Goal: Task Accomplishment & Management: Use online tool/utility

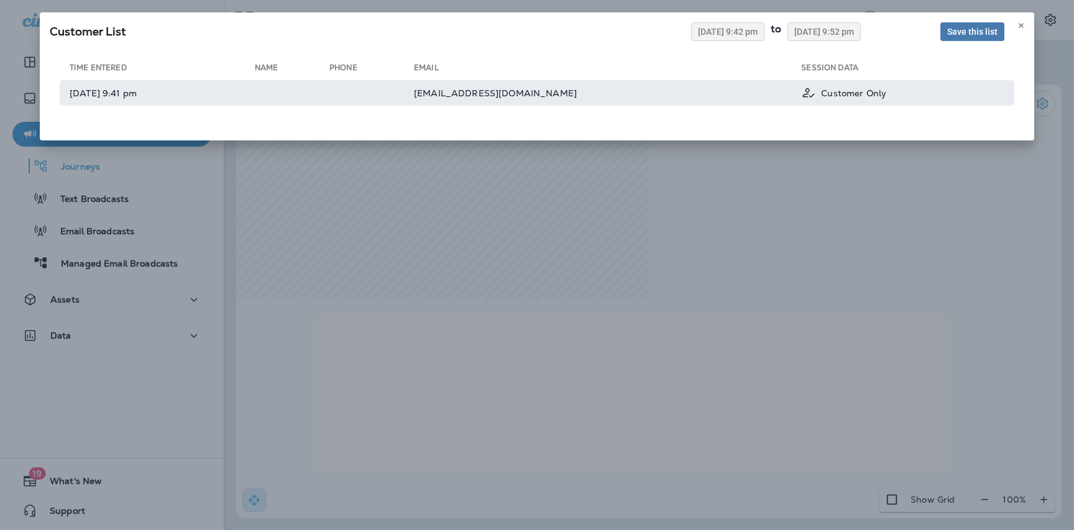
click at [414, 91] on td at bounding box center [371, 92] width 84 height 25
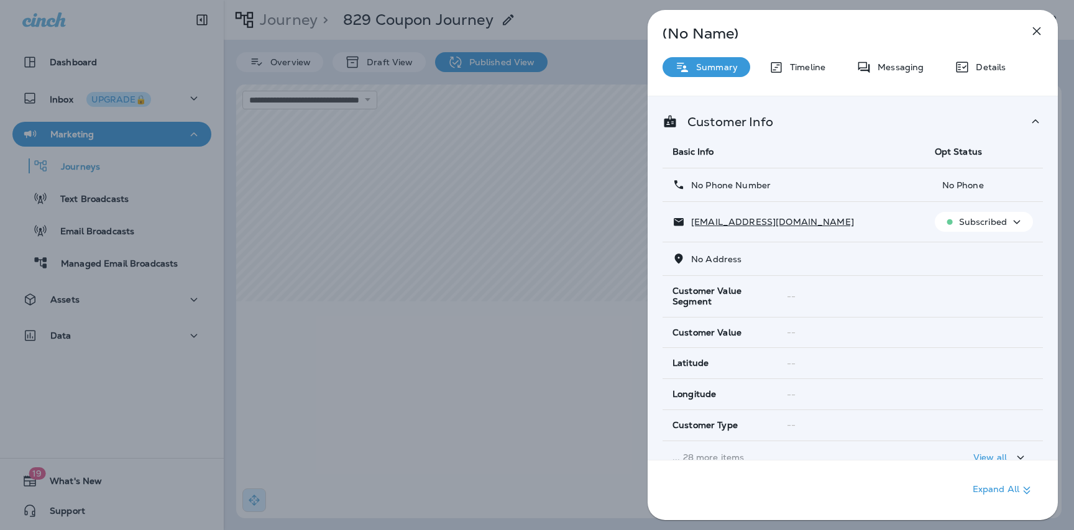
scroll to position [128, 0]
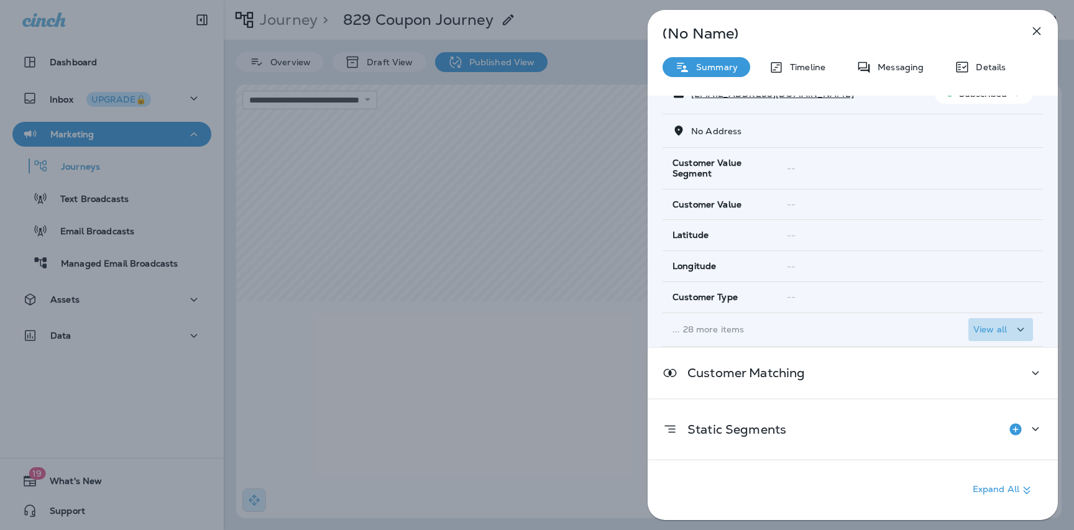
click at [1000, 327] on p "View all" at bounding box center [990, 329] width 34 height 10
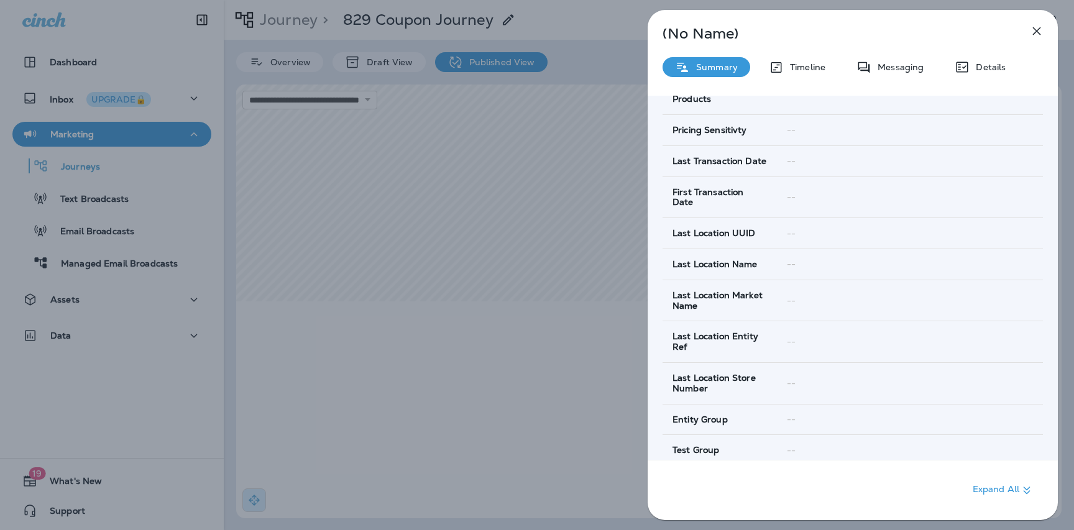
scroll to position [1109, 0]
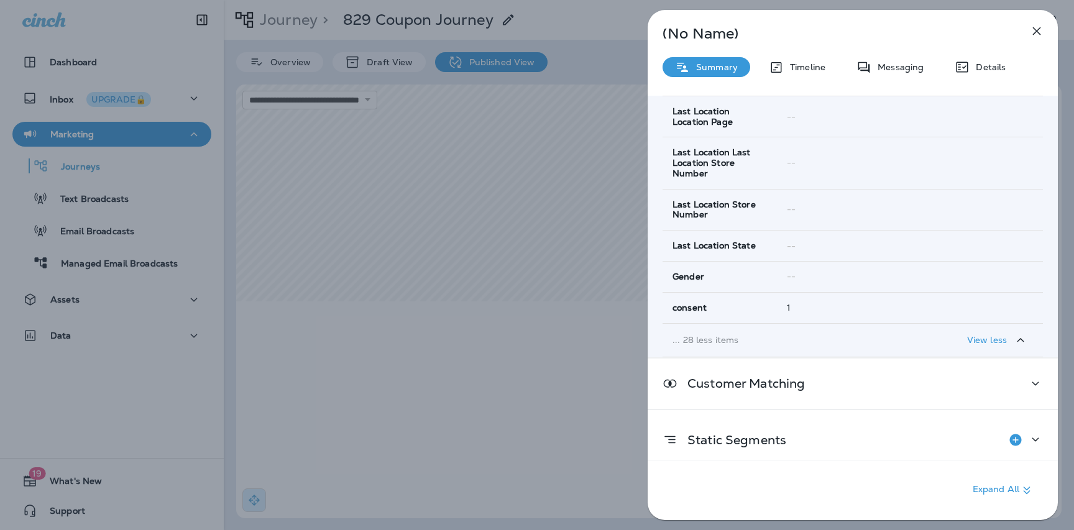
click at [1035, 36] on icon "button" at bounding box center [1036, 31] width 15 height 15
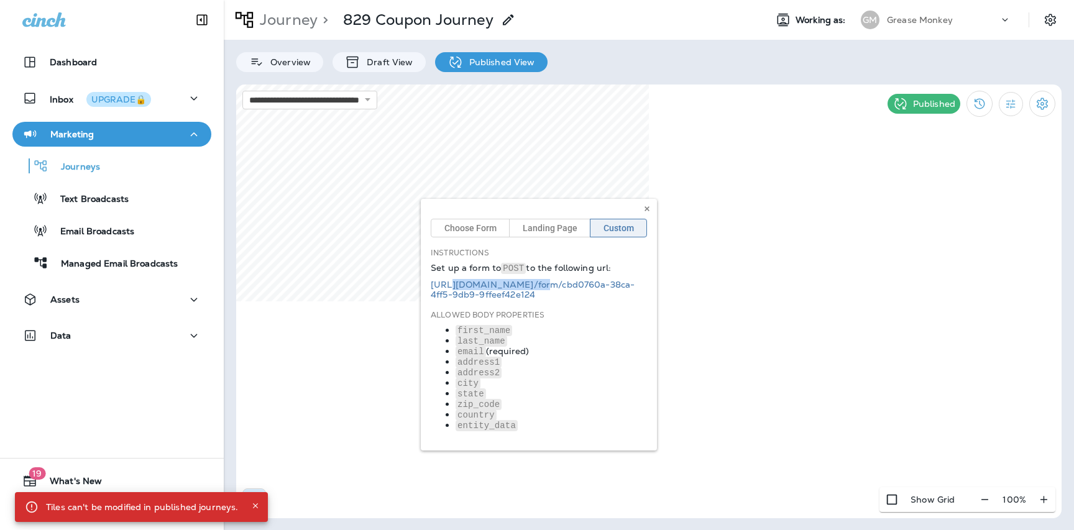
drag, startPoint x: 570, startPoint y: 288, endPoint x: 449, endPoint y: 287, distance: 120.5
click at [449, 287] on div "Choose Form Landing Page Custom Instructions Set up a form to POST to the follo…" at bounding box center [539, 325] width 236 height 252
drag, startPoint x: 578, startPoint y: 296, endPoint x: 427, endPoint y: 287, distance: 151.3
click at [427, 287] on div "Choose Form Landing Page Custom Instructions Set up a form to POST to the follo…" at bounding box center [539, 325] width 236 height 252
copy link "https://api.prod.aws.cinch.io /form/ cbd0760a-38ca-4ff5-9db9-9ffeef42e124"
